Goal: Task Accomplishment & Management: Manage account settings

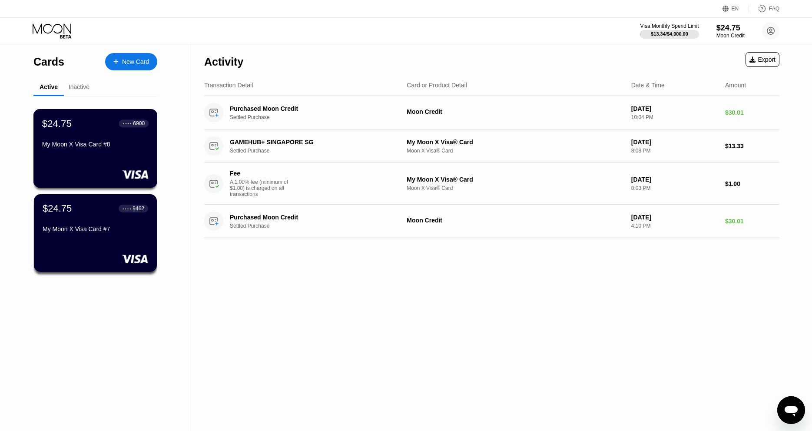
click at [90, 172] on div at bounding box center [95, 174] width 106 height 9
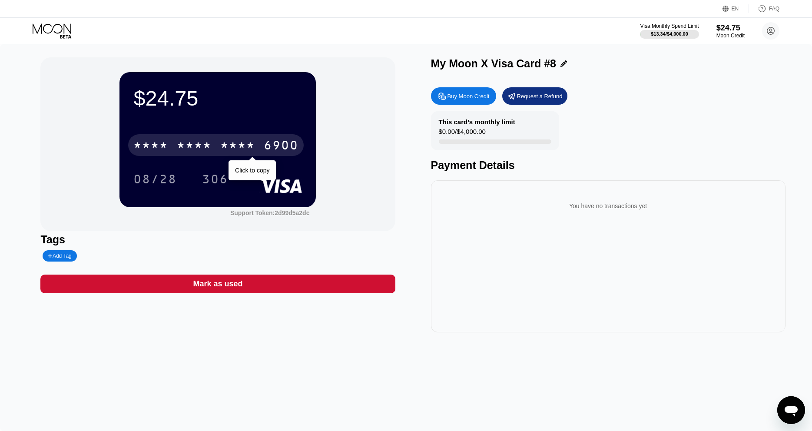
click at [262, 148] on div "* * * * * * * * * * * * 6900" at bounding box center [216, 145] width 176 height 22
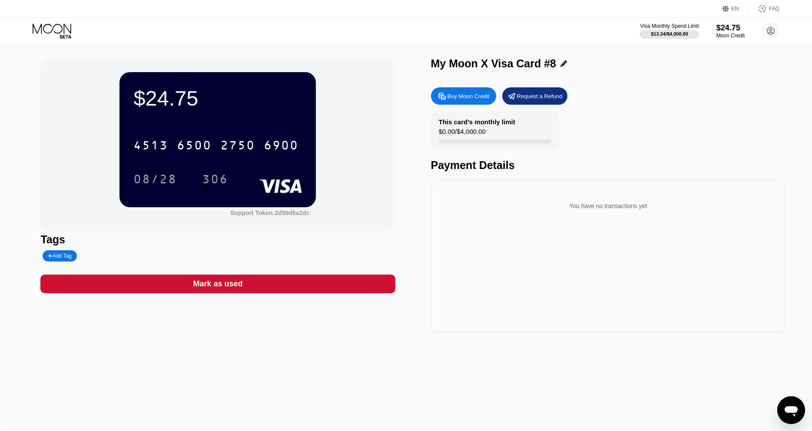
click at [55, 24] on icon at bounding box center [53, 30] width 40 height 15
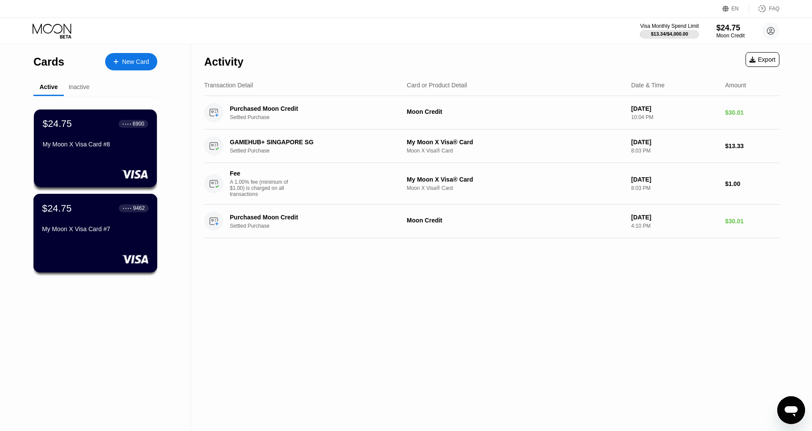
click at [106, 204] on div "$24.75 ● ● ● ● 9462" at bounding box center [95, 207] width 106 height 11
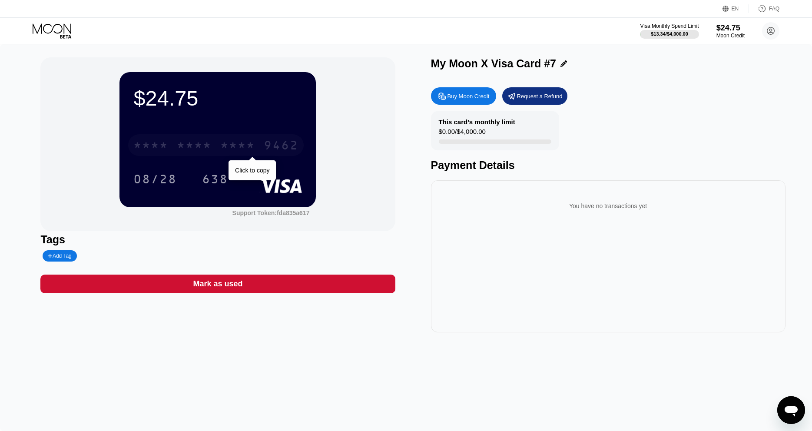
click at [249, 149] on div "* * * *" at bounding box center [237, 146] width 35 height 14
click at [35, 32] on icon at bounding box center [53, 30] width 40 height 15
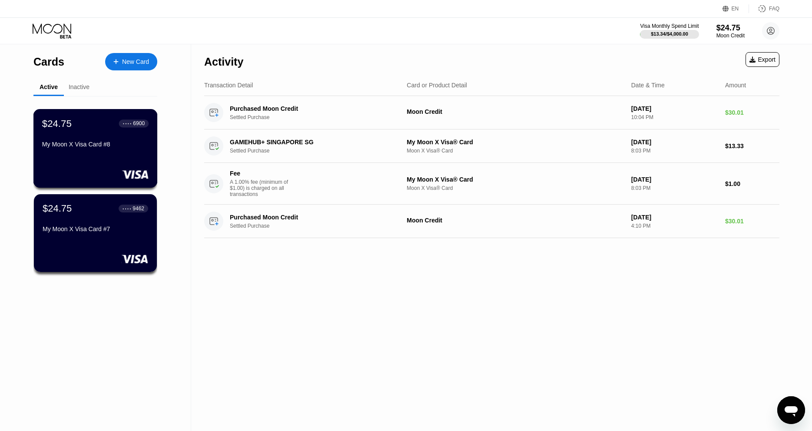
click at [113, 146] on div "My Moon X Visa Card #8" at bounding box center [95, 144] width 106 height 7
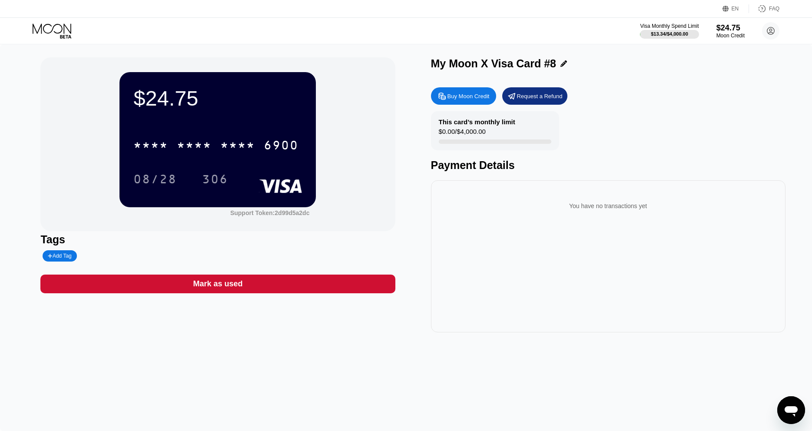
click at [172, 287] on div "Mark as used" at bounding box center [217, 284] width 355 height 19
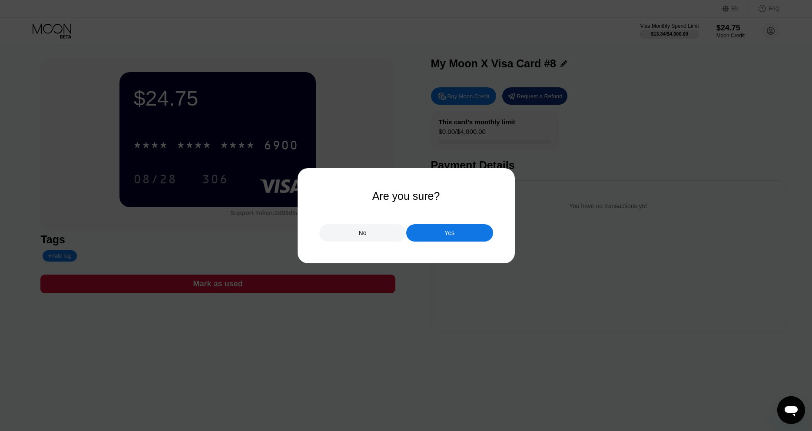
click at [425, 236] on div "Yes" at bounding box center [449, 232] width 87 height 17
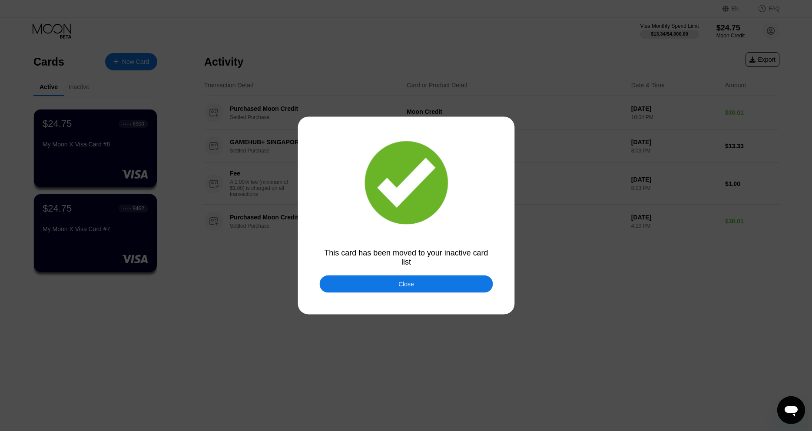
click at [55, 33] on div at bounding box center [406, 215] width 812 height 431
click at [395, 292] on div "Close" at bounding box center [406, 283] width 174 height 17
